Goal: Transaction & Acquisition: Book appointment/travel/reservation

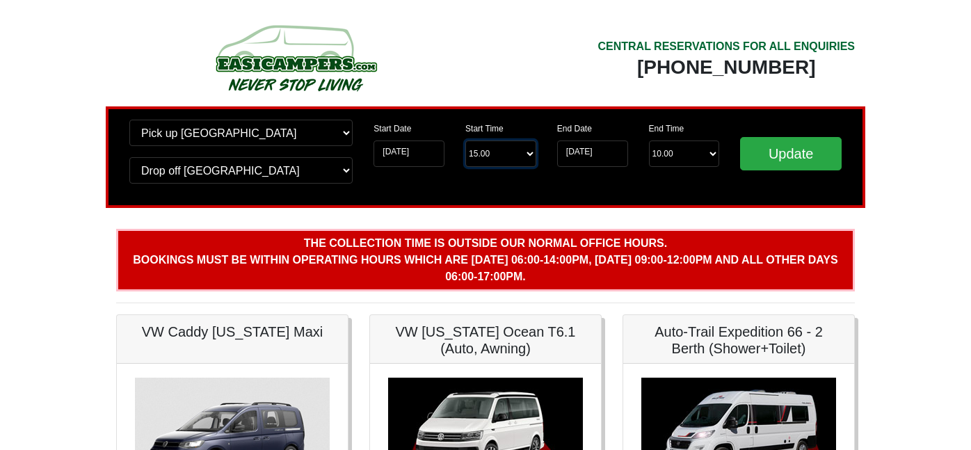
select select "11.00"
select select "10.00"
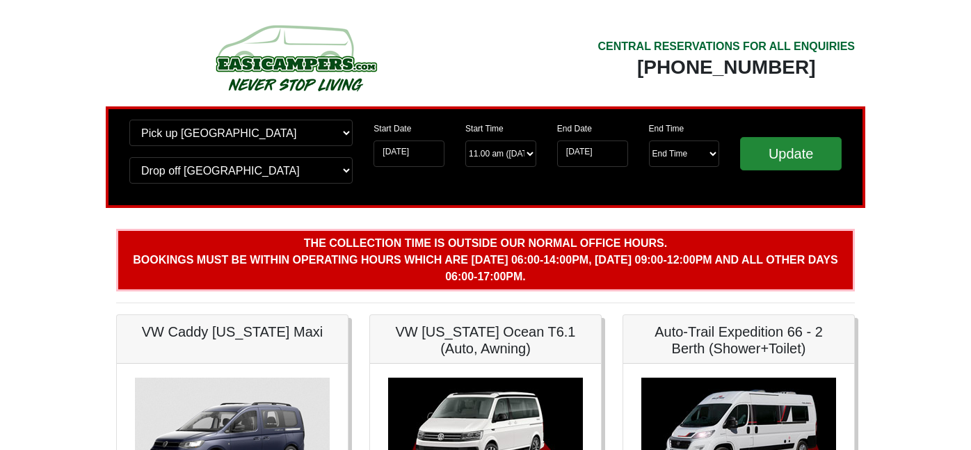
click at [793, 154] on input "Update" at bounding box center [791, 153] width 102 height 33
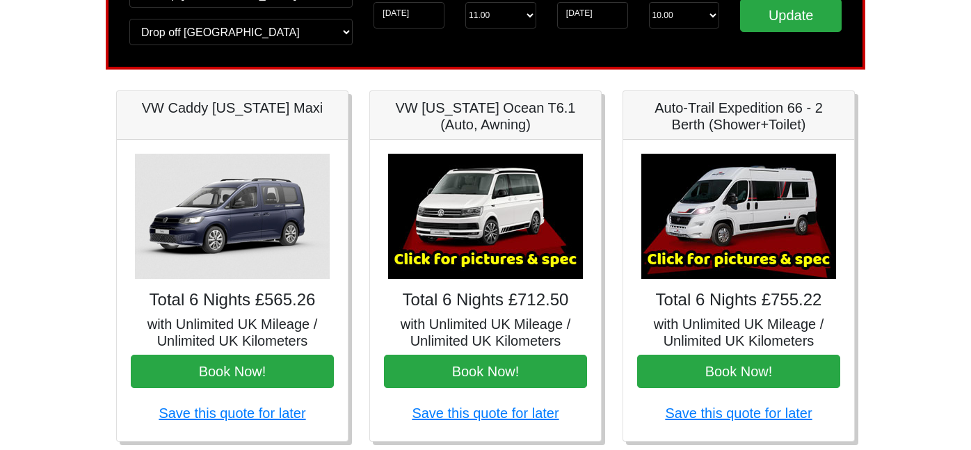
scroll to position [139, 0]
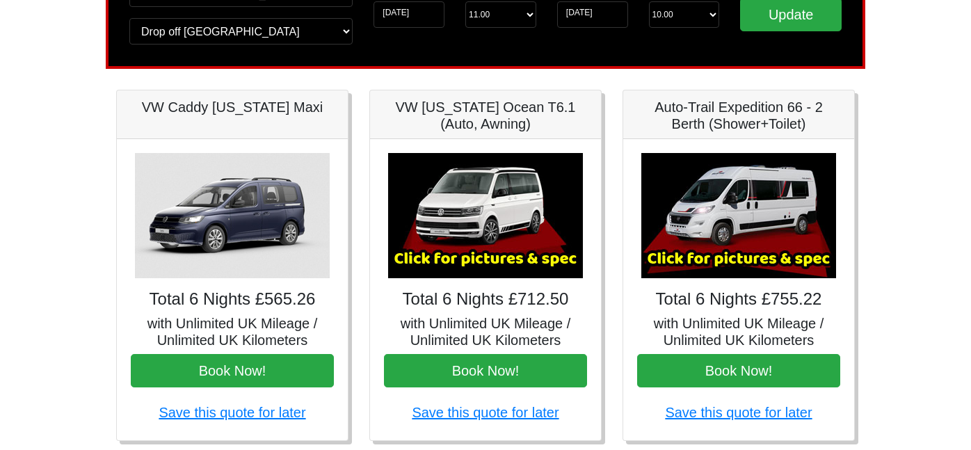
click at [712, 249] on img at bounding box center [738, 215] width 195 height 125
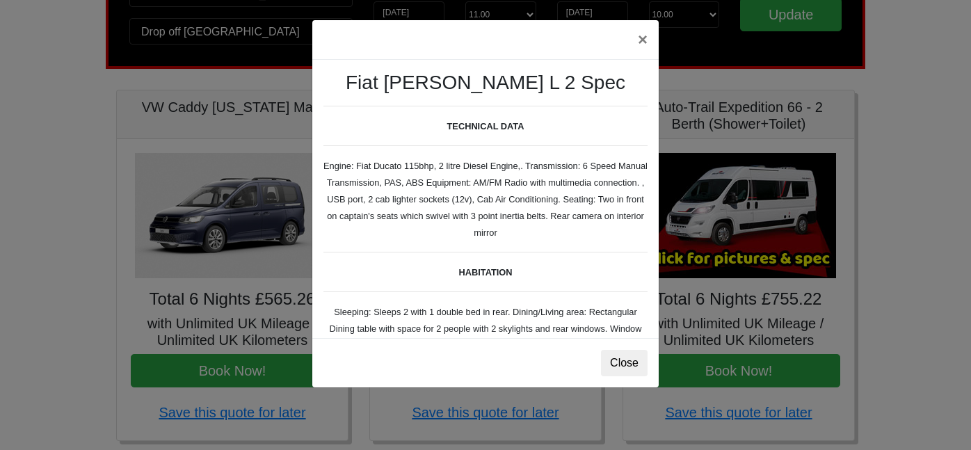
scroll to position [0, 0]
click at [868, 291] on div "× Fiat [PERSON_NAME] L 2 Spec TECHNICAL DATA Engine: Fiat Ducato 115bhp, 2 litr…" at bounding box center [485, 225] width 971 height 450
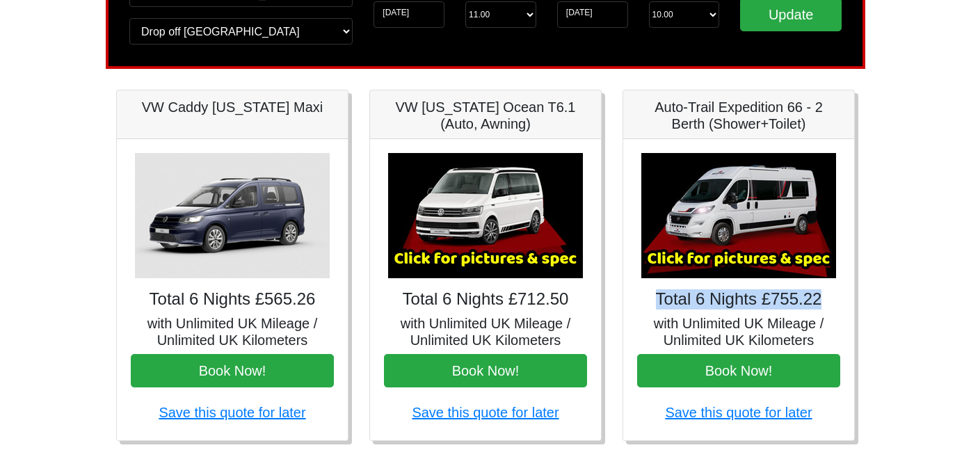
drag, startPoint x: 657, startPoint y: 294, endPoint x: 828, endPoint y: 301, distance: 171.2
click at [828, 301] on h4 "Total 6 Nights £755.22" at bounding box center [738, 299] width 203 height 20
copy h4 "Total 6 Nights £755.22"
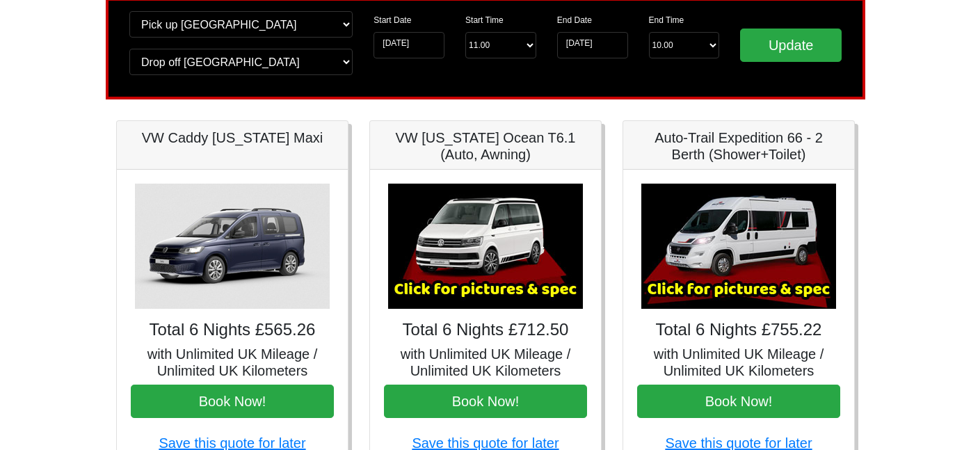
scroll to position [111, 0]
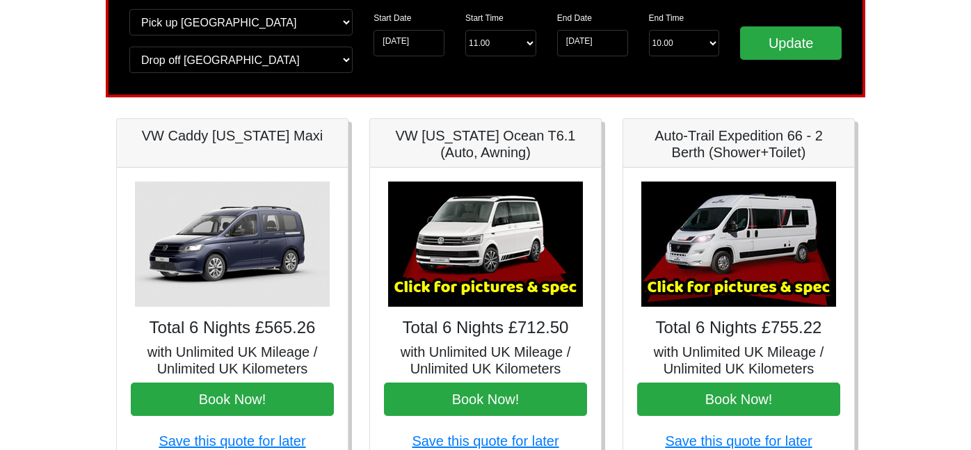
click at [234, 232] on img at bounding box center [232, 244] width 195 height 125
click at [247, 230] on img at bounding box center [232, 244] width 195 height 125
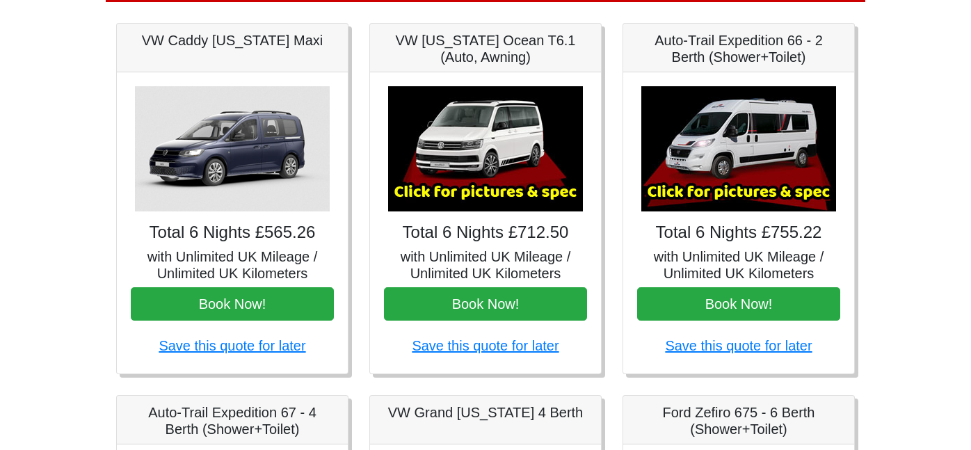
scroll to position [209, 0]
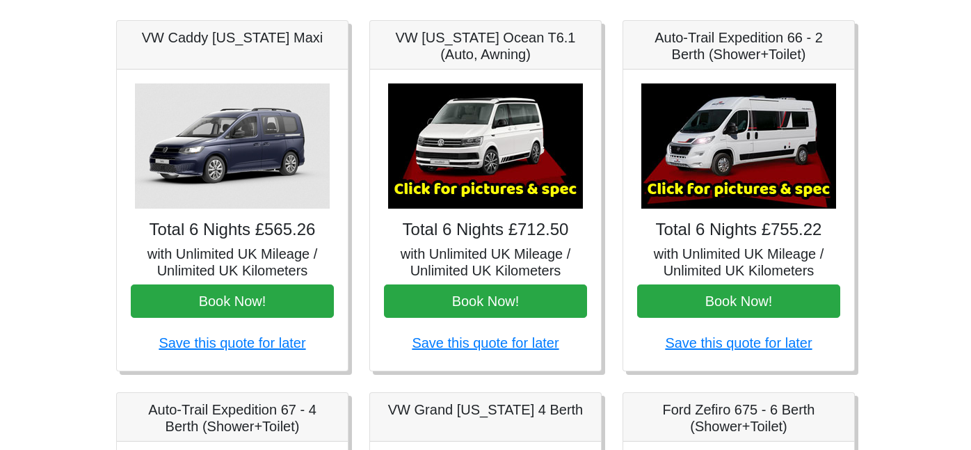
click at [246, 253] on h5 "with Unlimited UK Mileage / Unlimited UK Kilometers" at bounding box center [232, 262] width 203 height 33
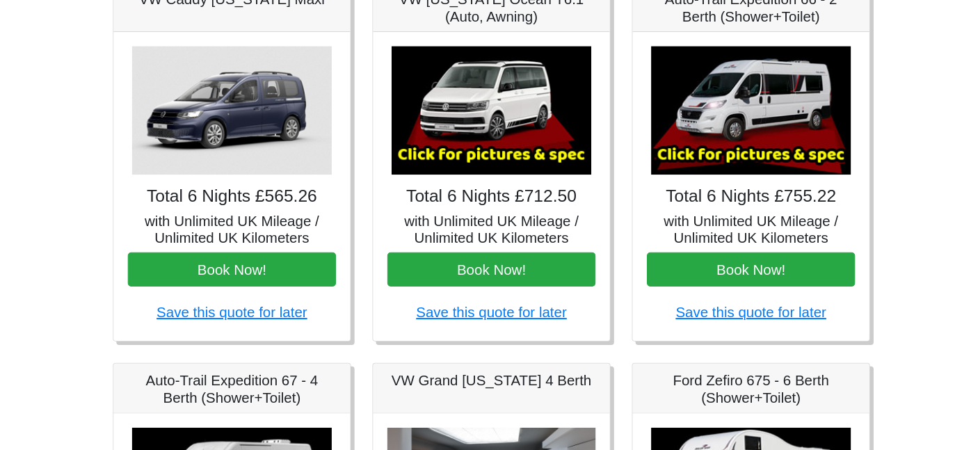
scroll to position [237, 0]
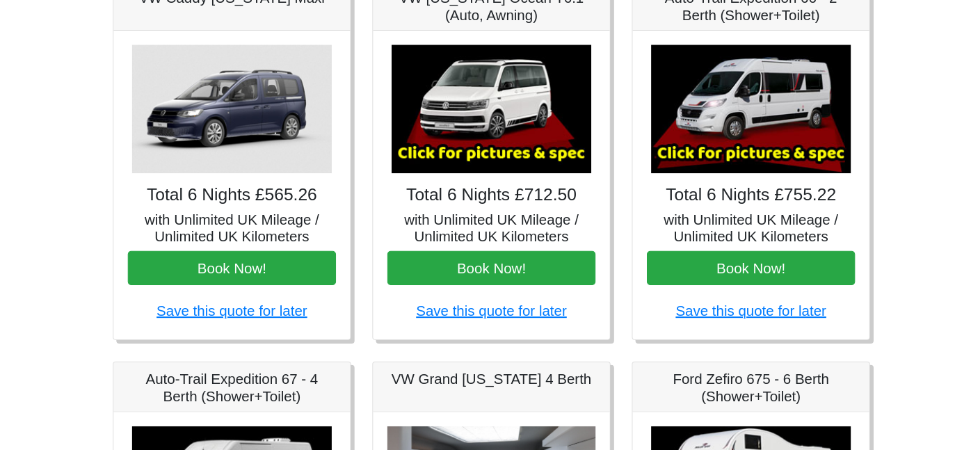
click at [495, 128] on img at bounding box center [485, 117] width 195 height 125
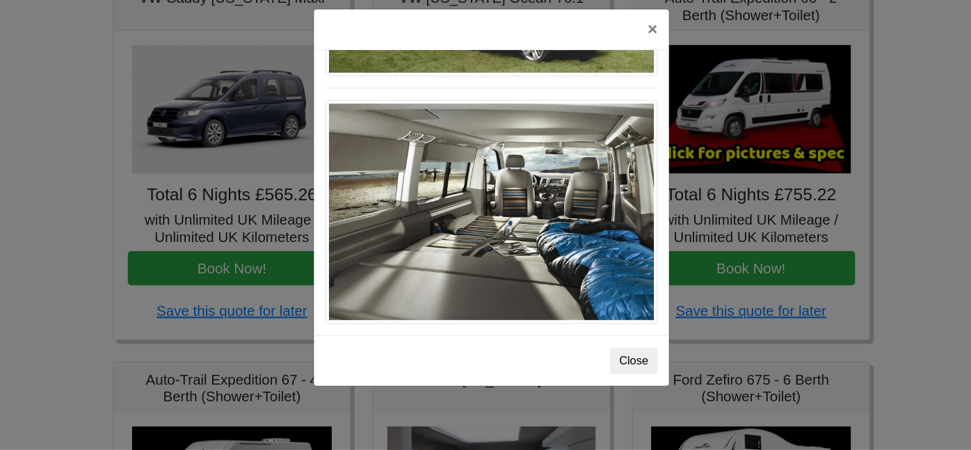
scroll to position [1552, 0]
click at [616, 350] on button "Close" at bounding box center [624, 363] width 47 height 26
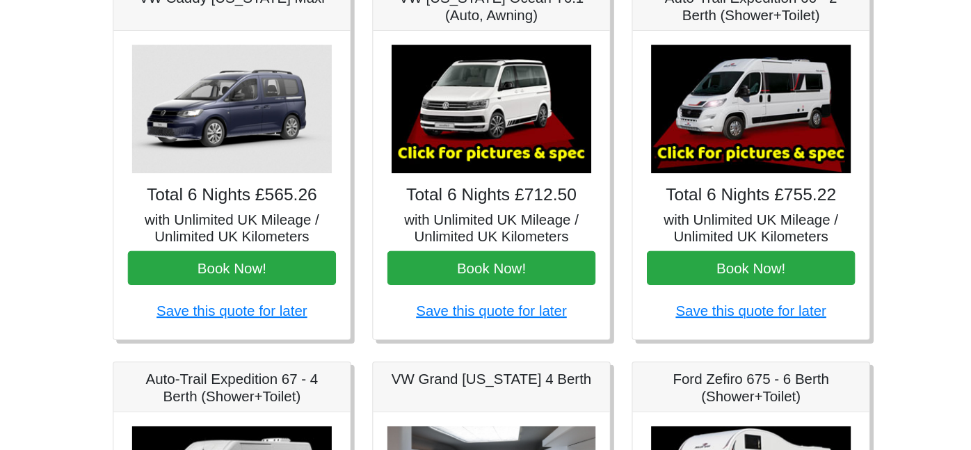
click at [497, 131] on img at bounding box center [485, 117] width 195 height 125
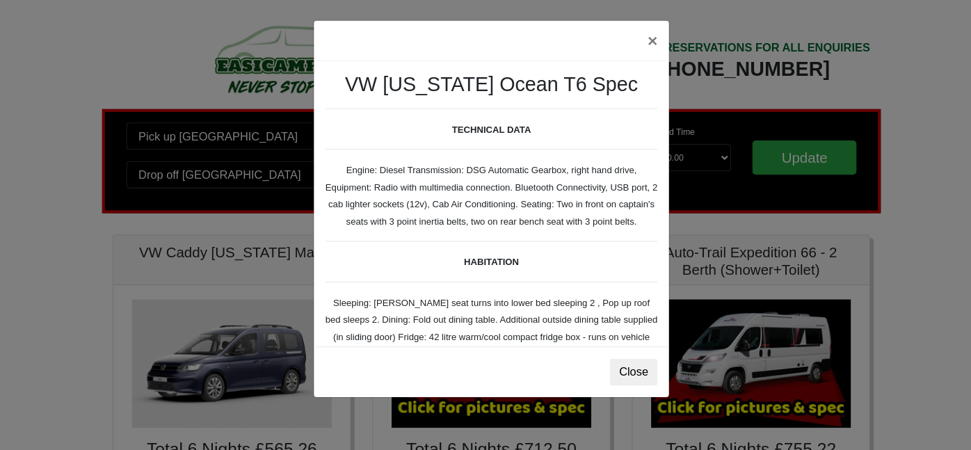
scroll to position [0, 0]
click at [635, 44] on button "×" at bounding box center [643, 39] width 32 height 39
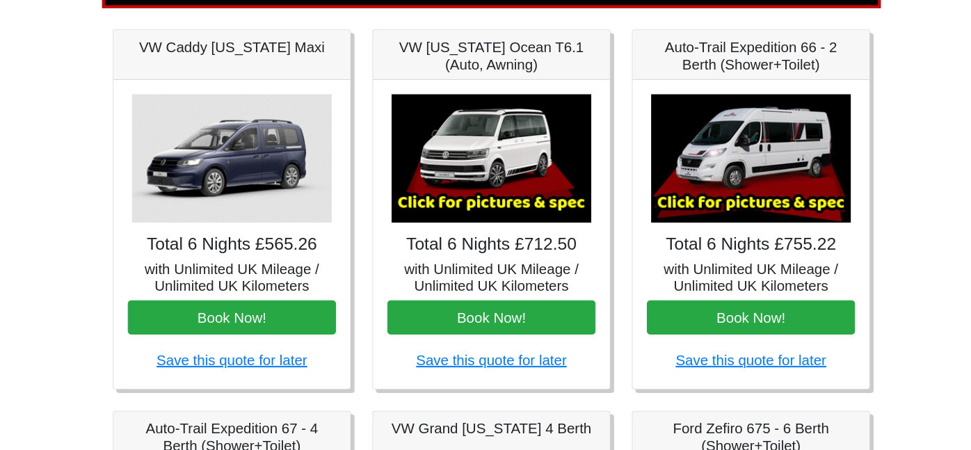
scroll to position [245, 0]
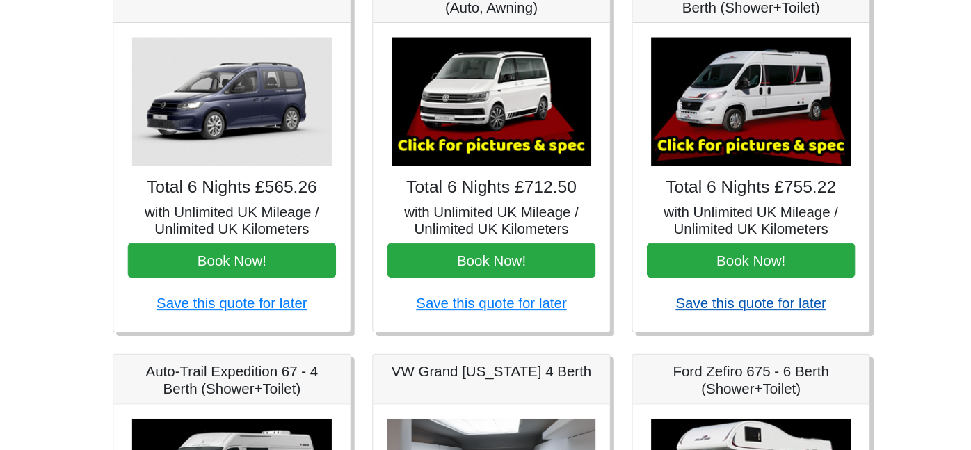
click at [700, 299] on link "Save this quote for later" at bounding box center [738, 306] width 147 height 15
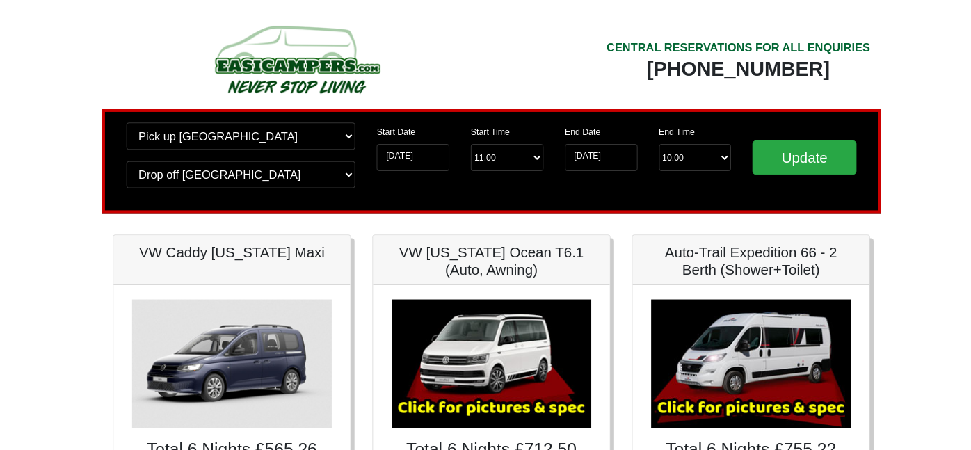
scroll to position [0, 0]
